Goal: Transaction & Acquisition: Purchase product/service

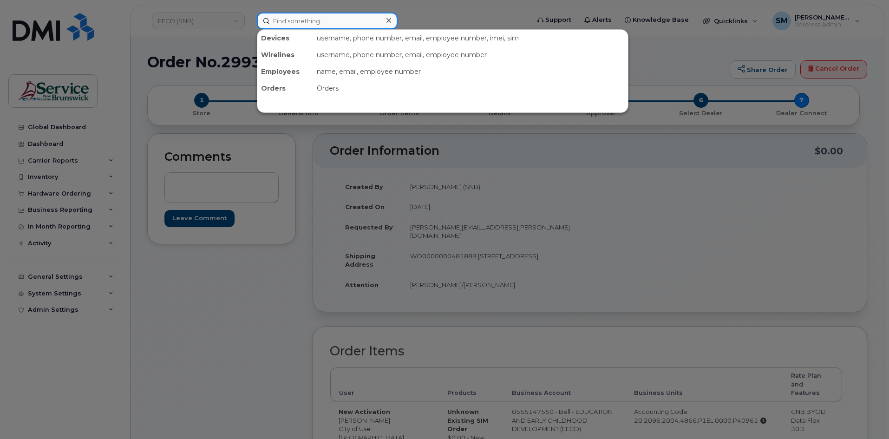
click at [320, 20] on input at bounding box center [327, 21] width 141 height 17
paste input "506 397 1757"
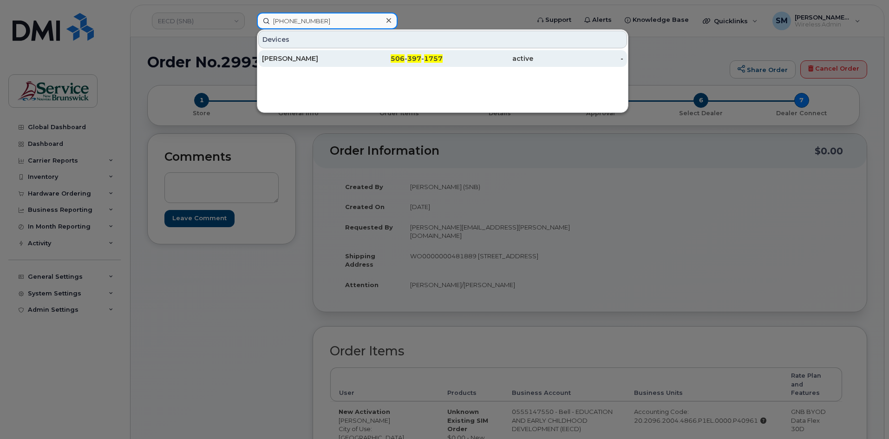
type input "506 397 1757"
click at [323, 56] on div "[PERSON_NAME]" at bounding box center [307, 58] width 91 height 9
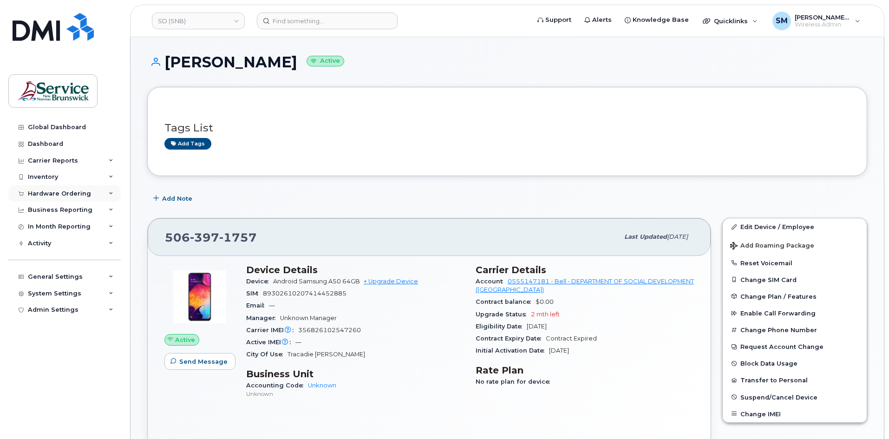
click at [61, 194] on div "Hardware Ordering" at bounding box center [59, 193] width 63 height 7
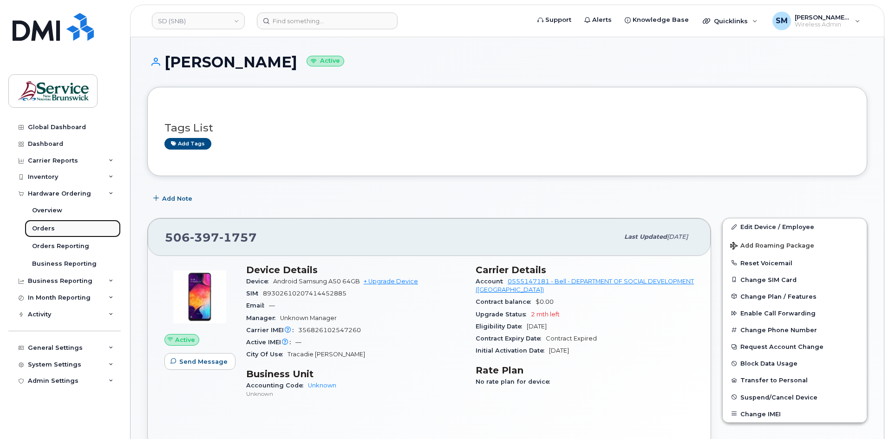
click at [51, 229] on div "Orders" at bounding box center [43, 228] width 23 height 8
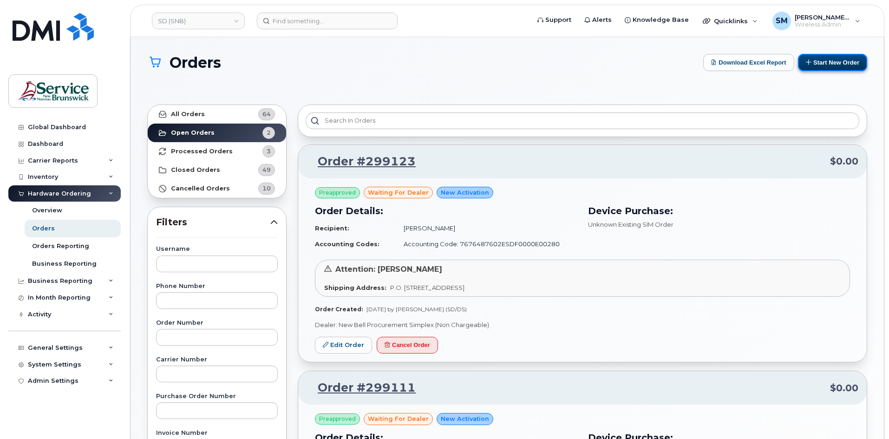
click at [853, 66] on button "Start New Order" at bounding box center [832, 62] width 69 height 17
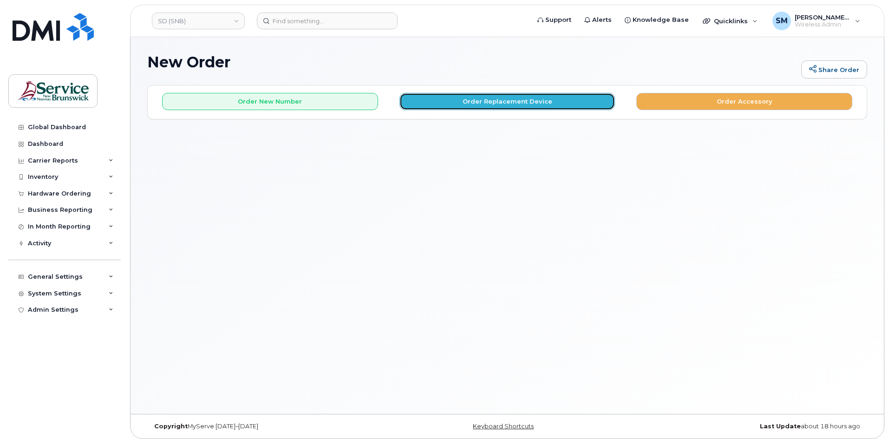
click at [445, 98] on button "Order Replacement Device" at bounding box center [508, 101] width 216 height 17
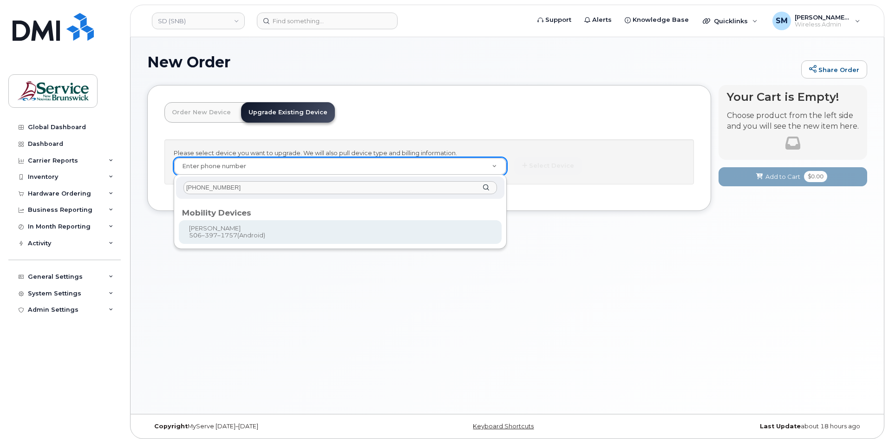
type input "506 397 1757"
type input "1239276"
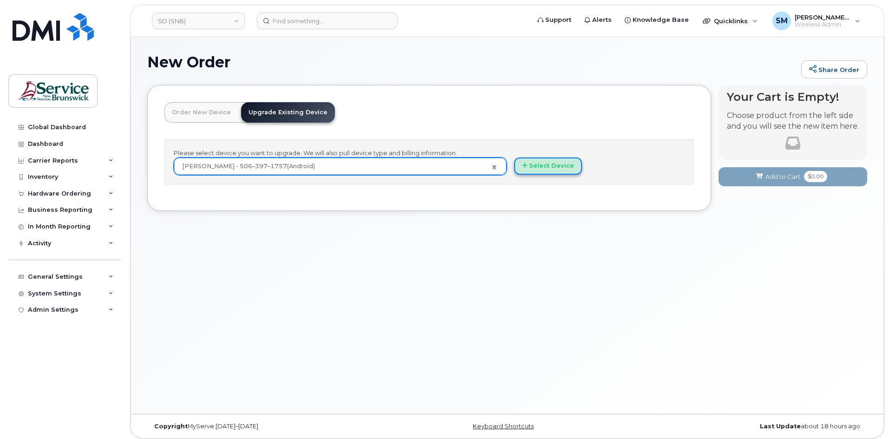
click at [531, 169] on button "Select Device" at bounding box center [548, 165] width 68 height 17
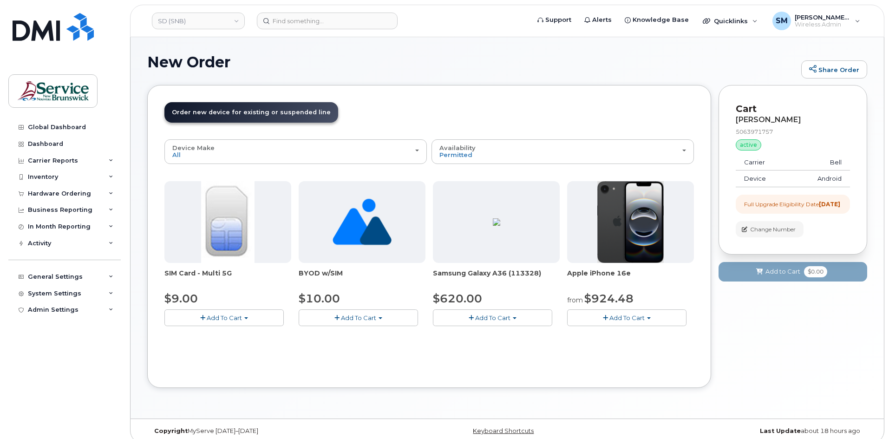
click at [526, 318] on button "Add To Cart" at bounding box center [492, 317] width 119 height 16
click at [480, 347] on link "$620.00 - Outright purchase (128GB model)" at bounding box center [512, 347] width 154 height 12
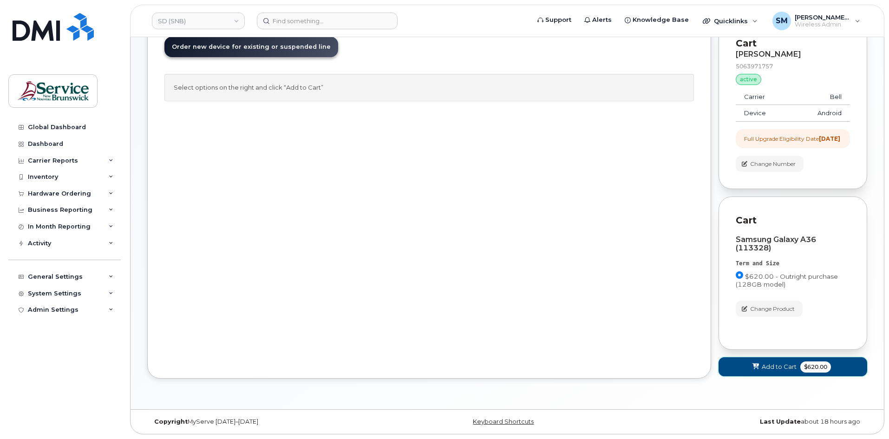
click at [776, 366] on span "Add to Cart" at bounding box center [779, 366] width 35 height 9
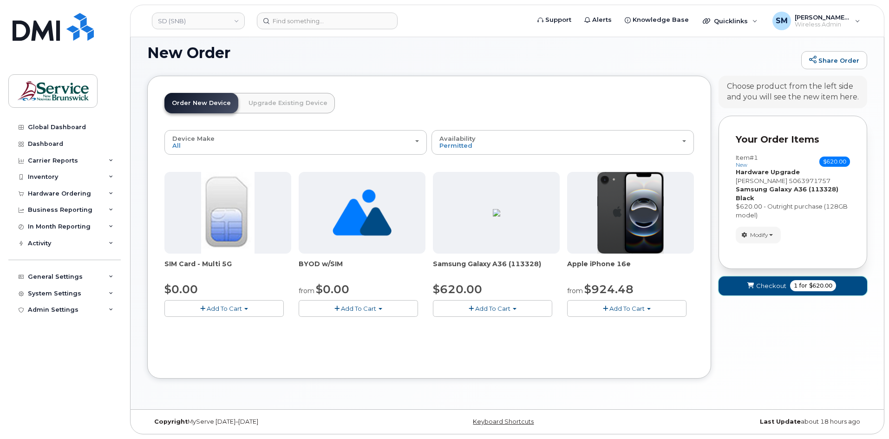
click at [781, 292] on button "Checkout 1 for $620.00" at bounding box center [793, 285] width 149 height 19
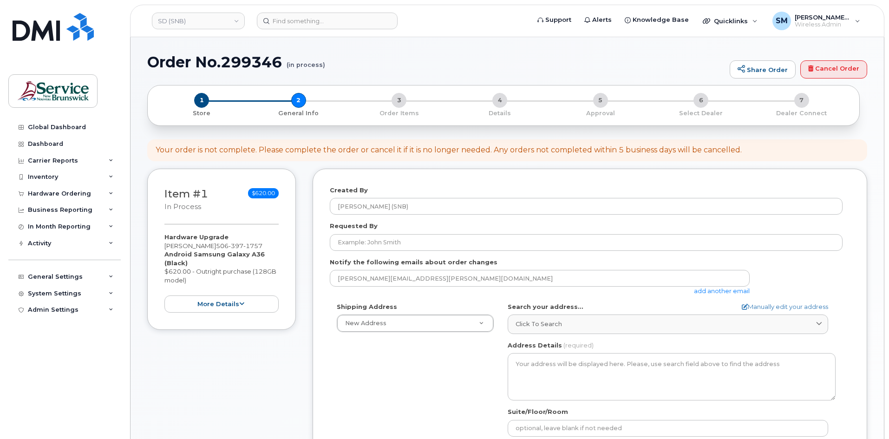
select select
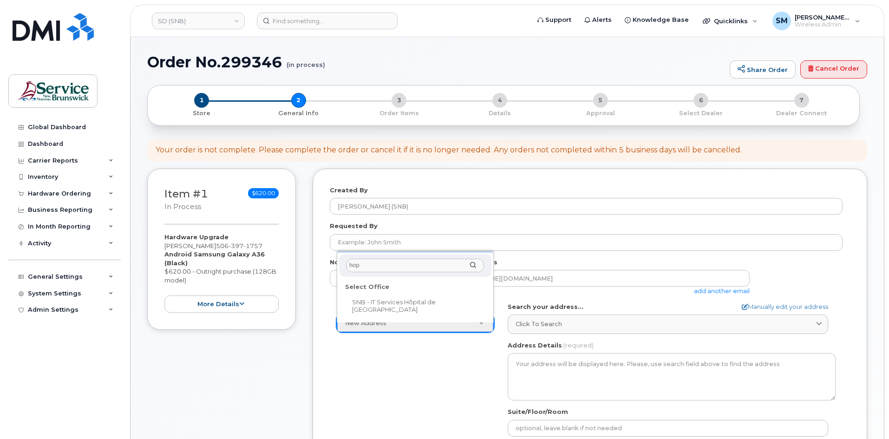
type input "hop"
select select
type textarea "400 Rue des Hospitalières Tracadie-Sheila New Brunswick E1X 1G5"
type input "Rene Robichaud"
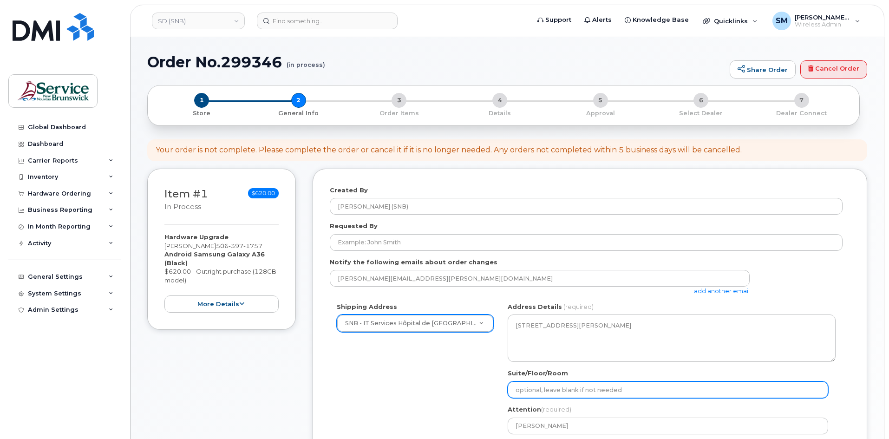
click at [581, 389] on input "Suite/Floor/Room" at bounding box center [668, 389] width 321 height 17
paste input "WO0000000481910"
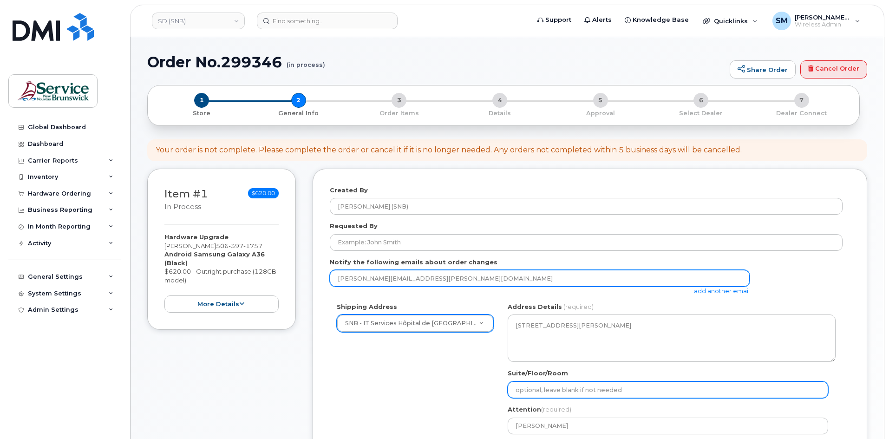
select select
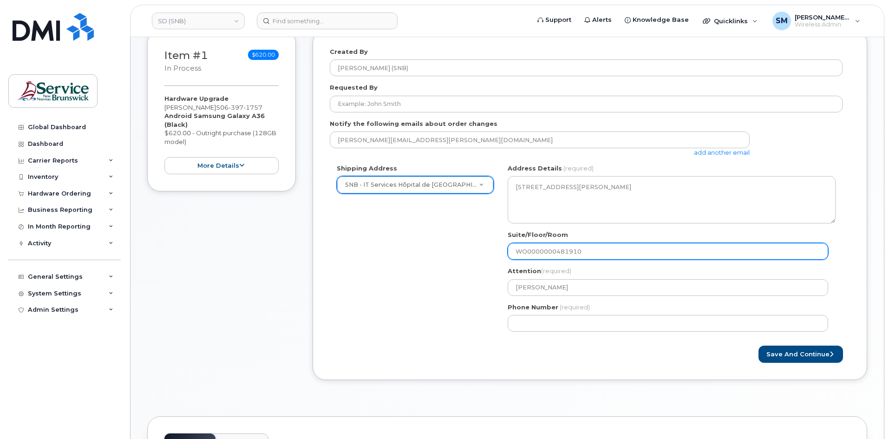
scroll to position [139, 0]
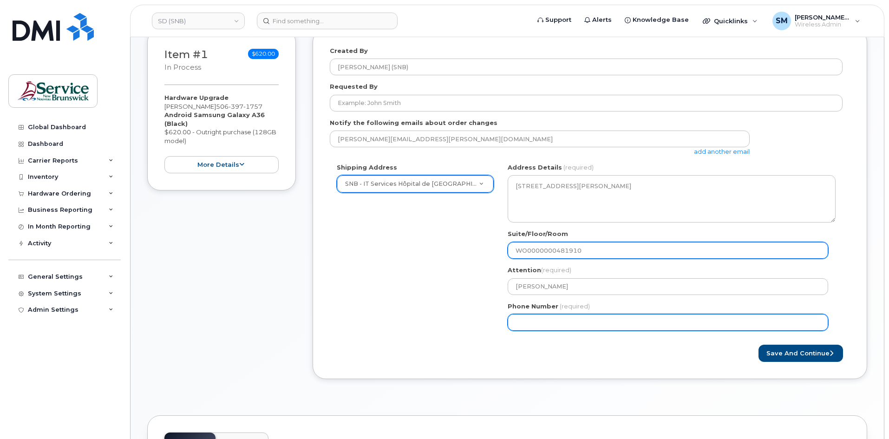
type input "WO0000000481910"
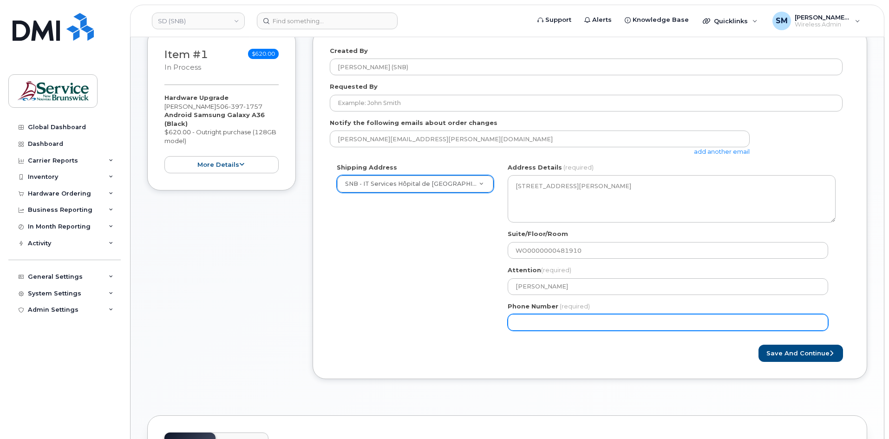
click at [561, 316] on input "Phone Number" at bounding box center [668, 322] width 321 height 17
select select
type input "506639633"
select select
type input "5066396338"
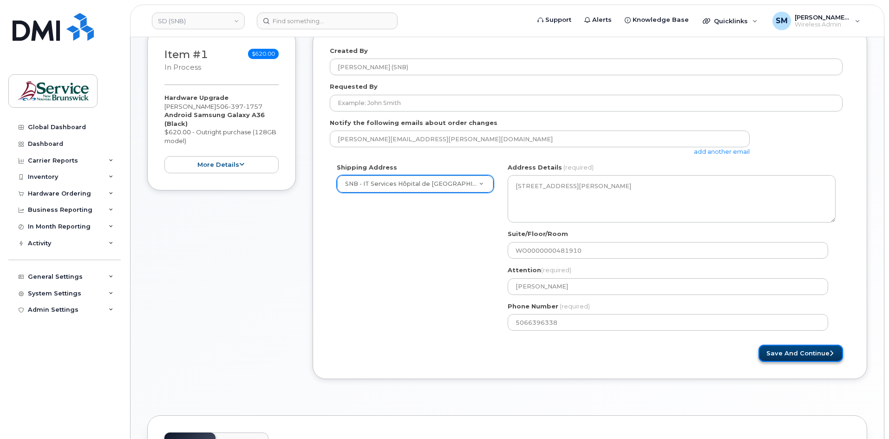
click at [800, 354] on button "Save and Continue" at bounding box center [801, 353] width 85 height 17
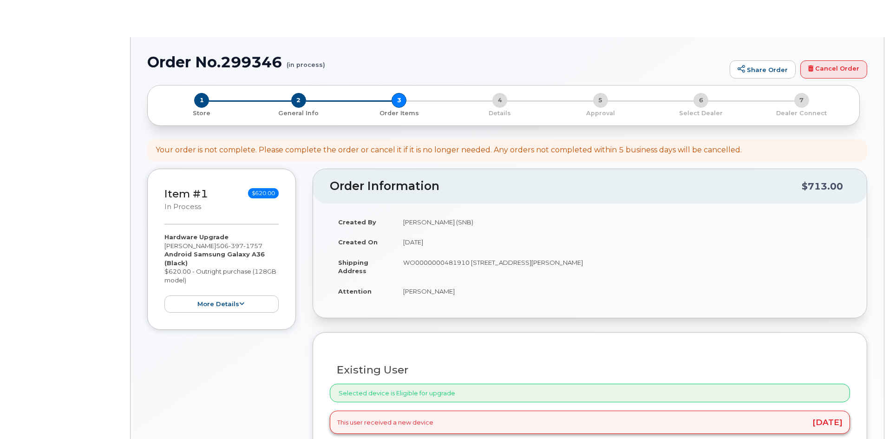
select select
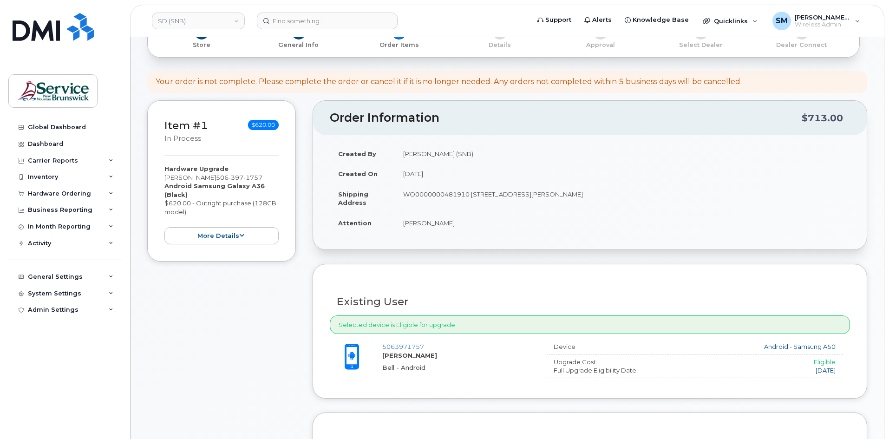
scroll to position [232, 0]
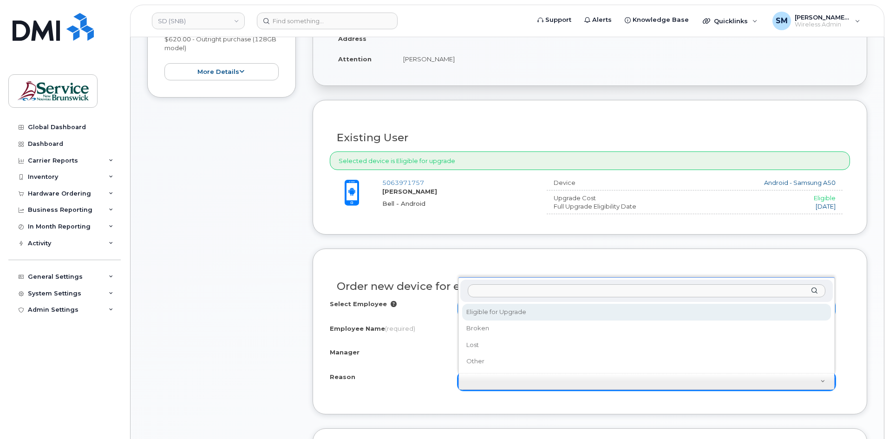
select select "eligible_for_upgrade"
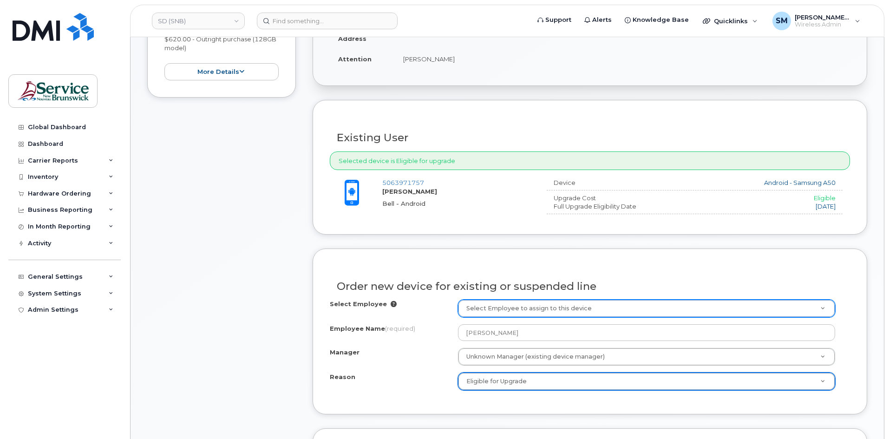
click at [271, 341] on div "Item #1 in process $620.00 Hardware Upgrade Angie Wilson 506 397 1757 Android S…" at bounding box center [221, 311] width 149 height 751
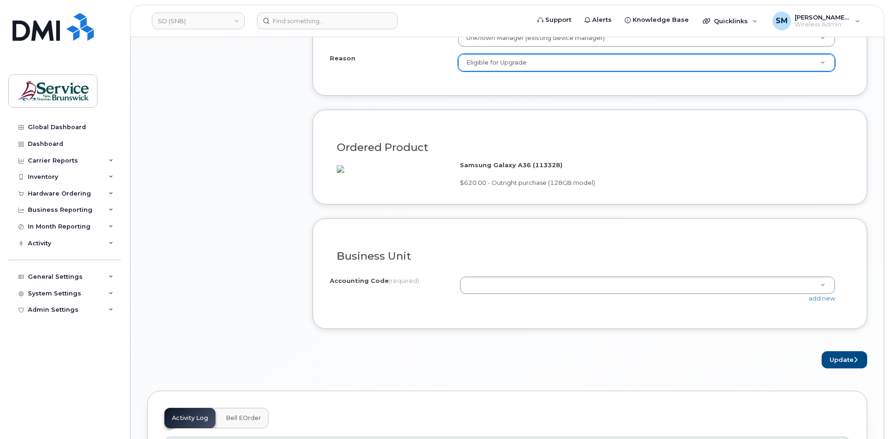
scroll to position [650, 0]
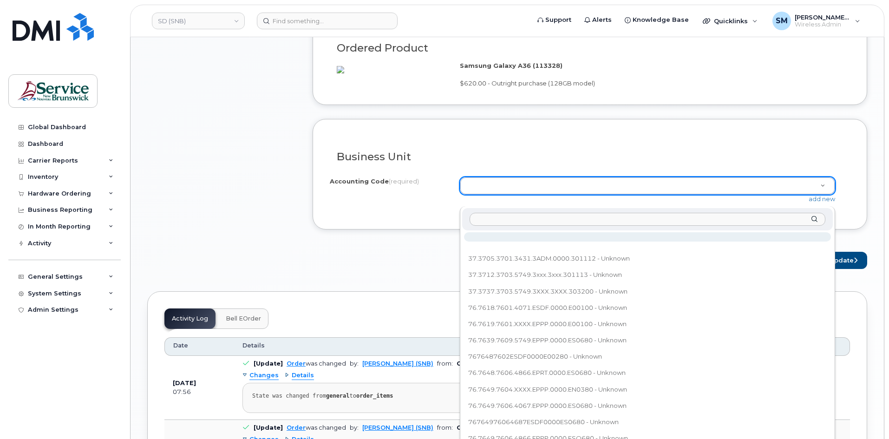
type input "76.7656.7606.4866.ESDF.0000.ES0680"
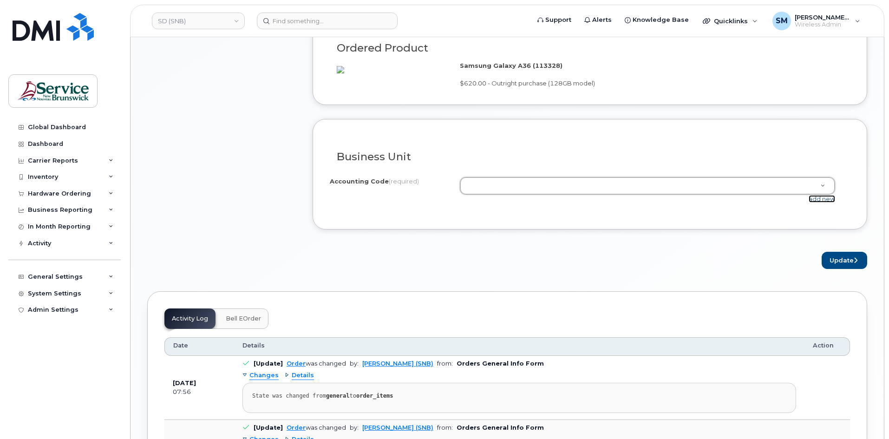
click at [824, 203] on link "add new" at bounding box center [822, 198] width 26 height 7
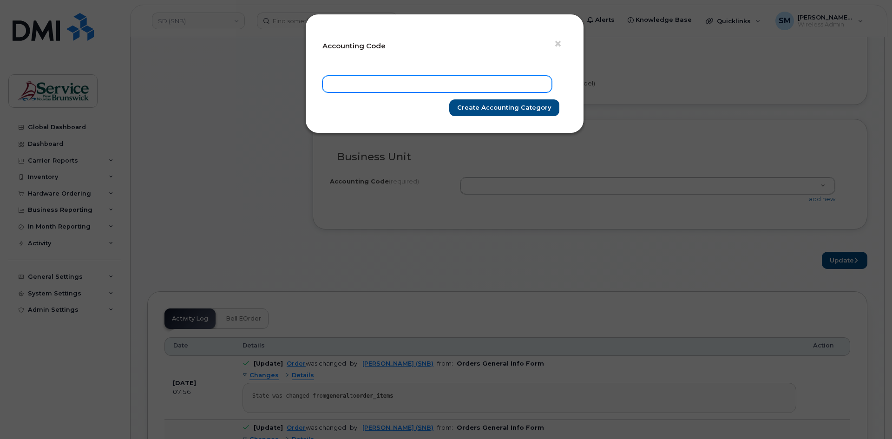
click at [462, 85] on input "text" at bounding box center [436, 84] width 229 height 17
paste input "76.7656.7606.4866.ESDF.0000.ES0680"
type input "76.7656.7606.4866.ESDF.0000.ES0680"
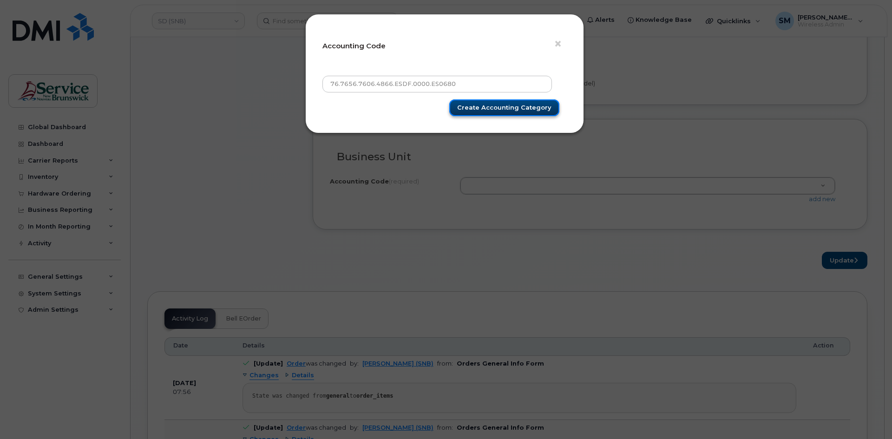
click at [503, 109] on input "Create Accounting category" at bounding box center [504, 107] width 110 height 17
type input "Create Accounting category"
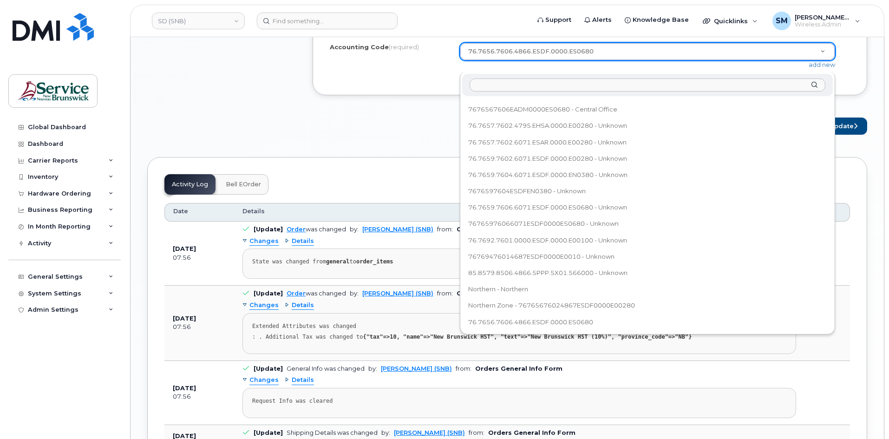
scroll to position [790, 0]
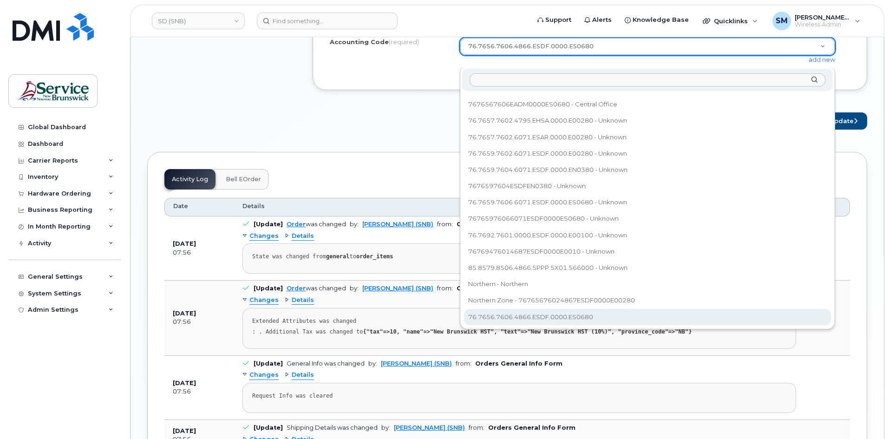
select select "76.7656.7606.4866.ESDF.0000.ES0680"
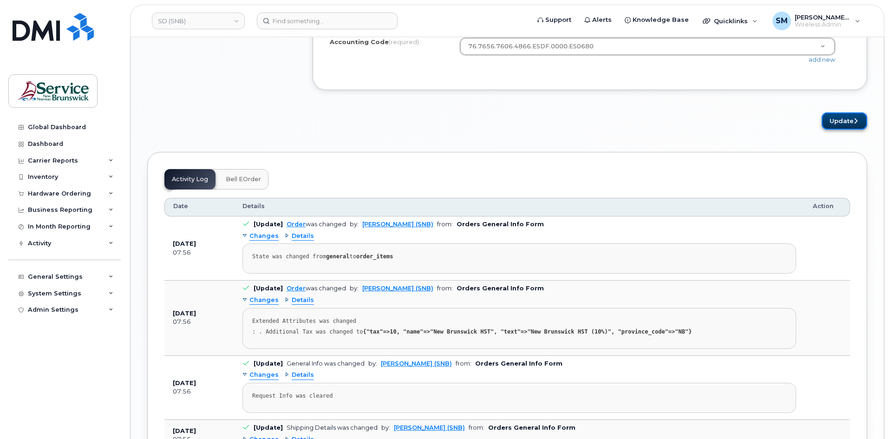
click at [840, 130] on button "Update" at bounding box center [845, 120] width 46 height 17
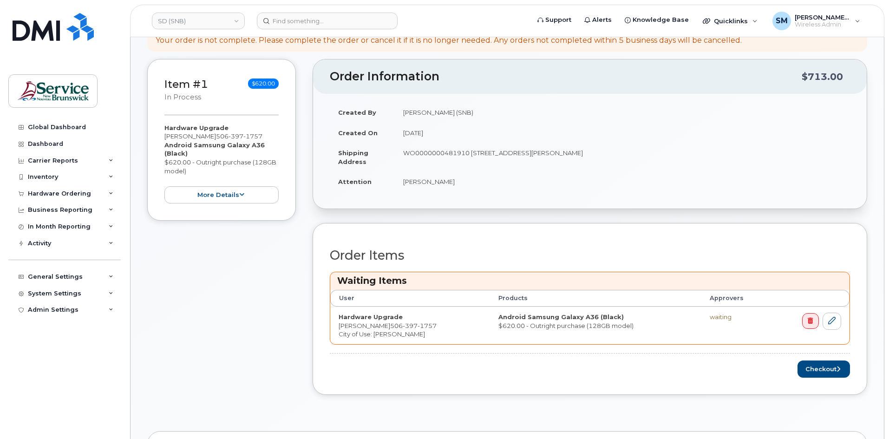
scroll to position [186, 0]
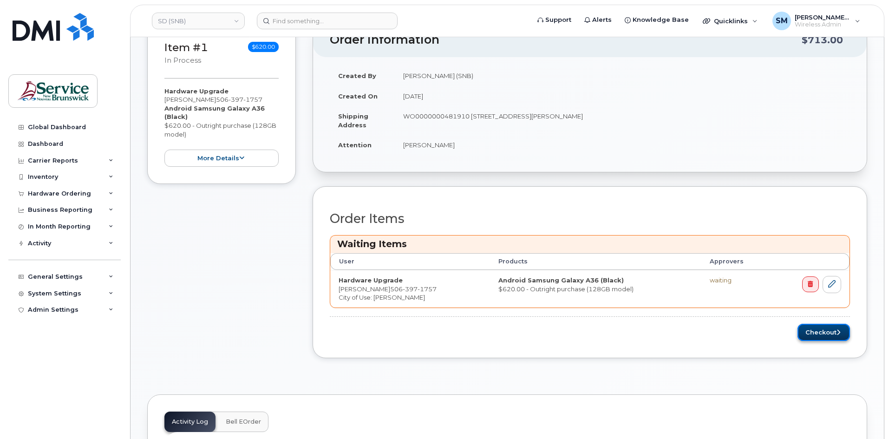
click at [834, 326] on button "Checkout" at bounding box center [824, 332] width 52 height 17
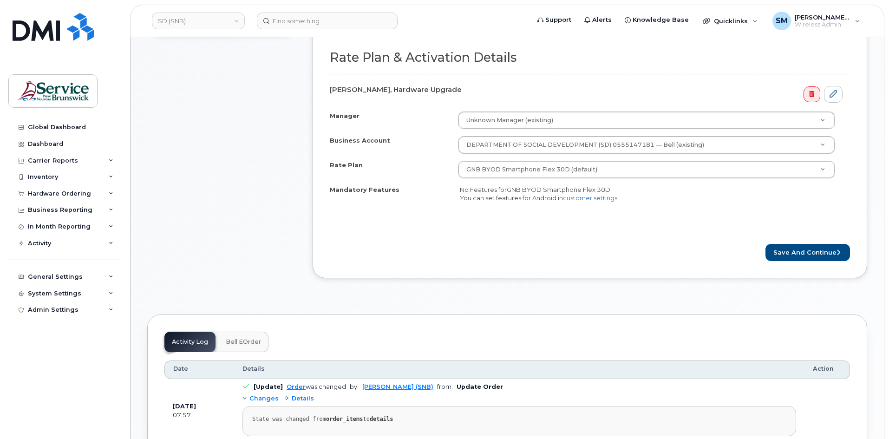
scroll to position [325, 0]
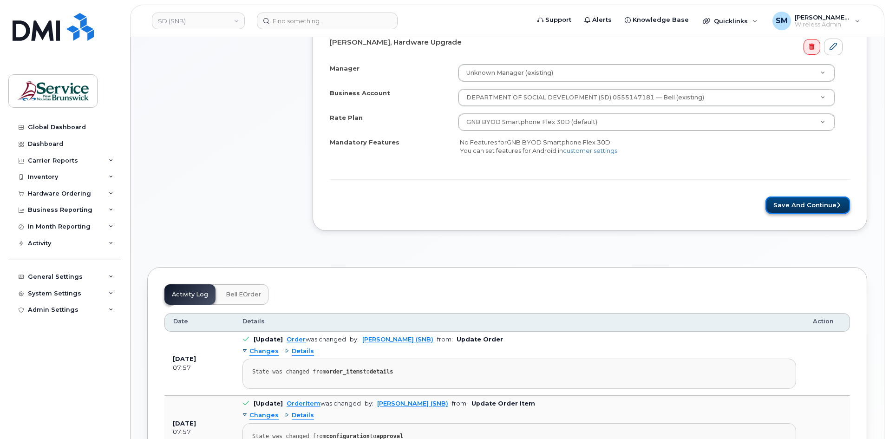
click at [811, 197] on button "Save and Continue" at bounding box center [808, 205] width 85 height 17
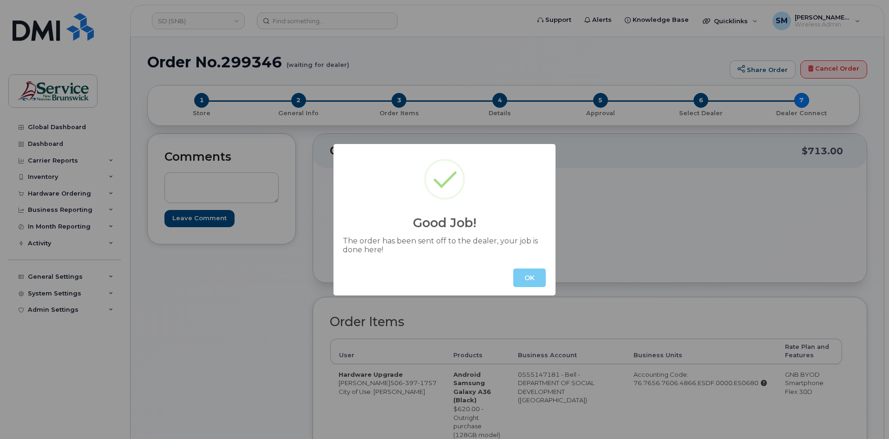
click at [538, 283] on button "OK" at bounding box center [529, 278] width 33 height 19
